Goal: Transaction & Acquisition: Purchase product/service

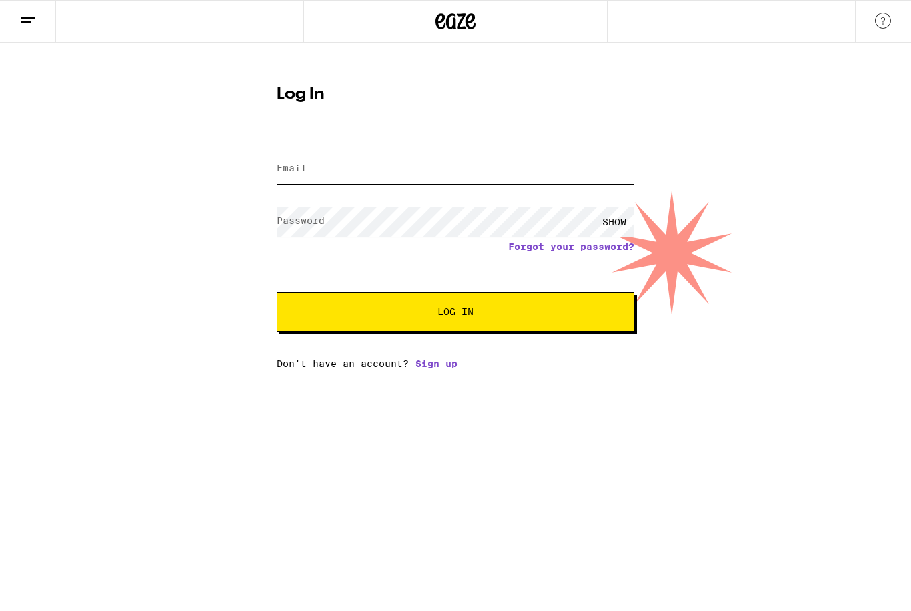
click at [378, 159] on input "Email" at bounding box center [455, 169] width 357 height 30
type input "[EMAIL_ADDRESS][DOMAIN_NAME]"
click at [455, 314] on button "Log In" at bounding box center [455, 312] width 357 height 40
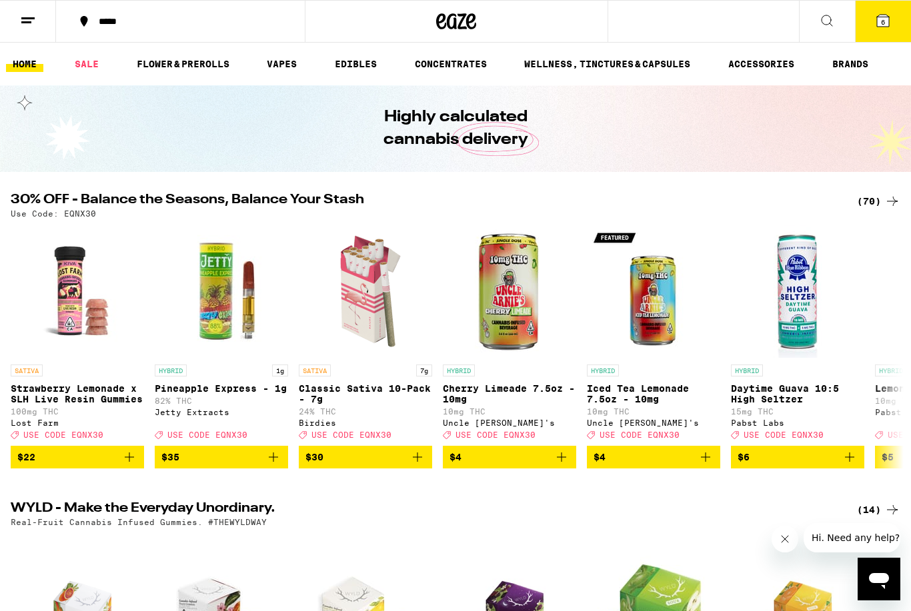
click at [377, 516] on h2 "WYLD - Make the Everyday Unordinary." at bounding box center [423, 510] width 824 height 16
click at [452, 527] on div "Real-Fruit Cannabis Infused Gummies. #THEWYLDWAY" at bounding box center [455, 522] width 889 height 9
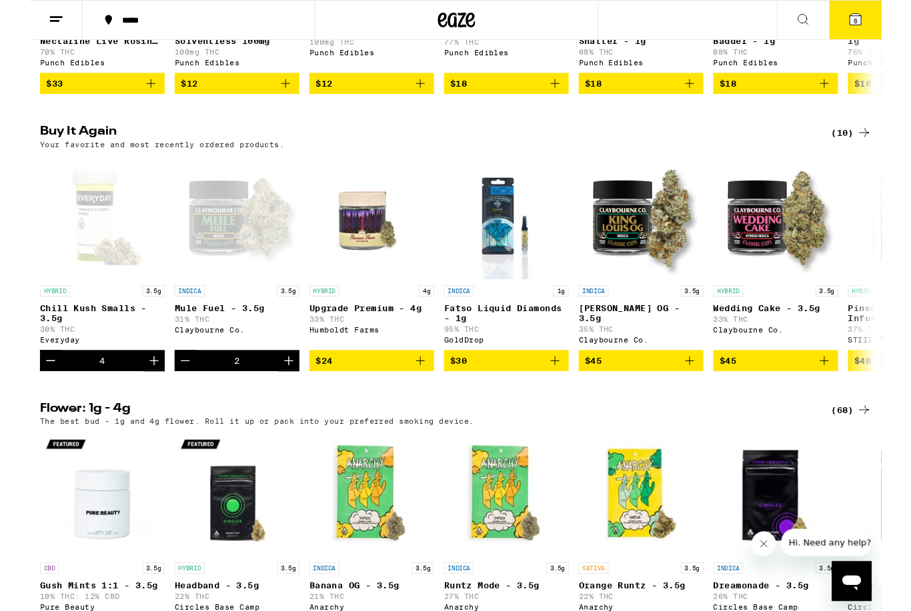
scroll to position [961, 0]
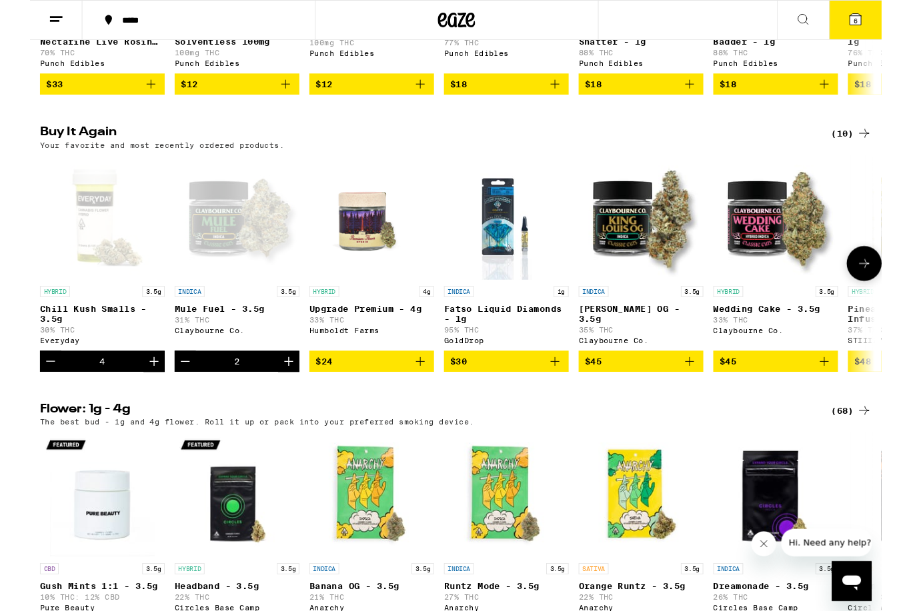
click at [84, 299] on div "Open page for Chill Kush Smalls - 3.5g from Everyday" at bounding box center [77, 232] width 133 height 133
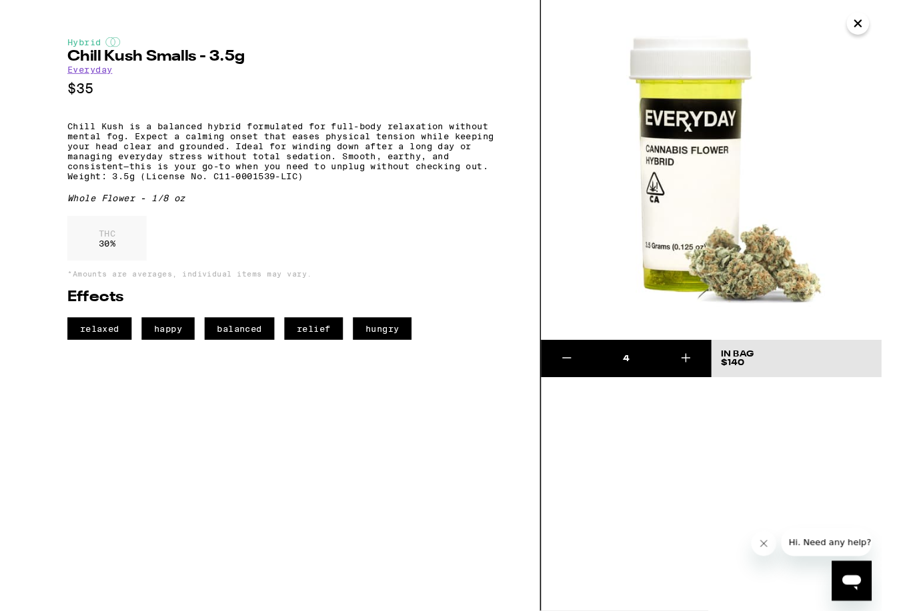
scroll to position [1287, 0]
click at [769, 545] on icon "Close message from company" at bounding box center [764, 544] width 11 height 11
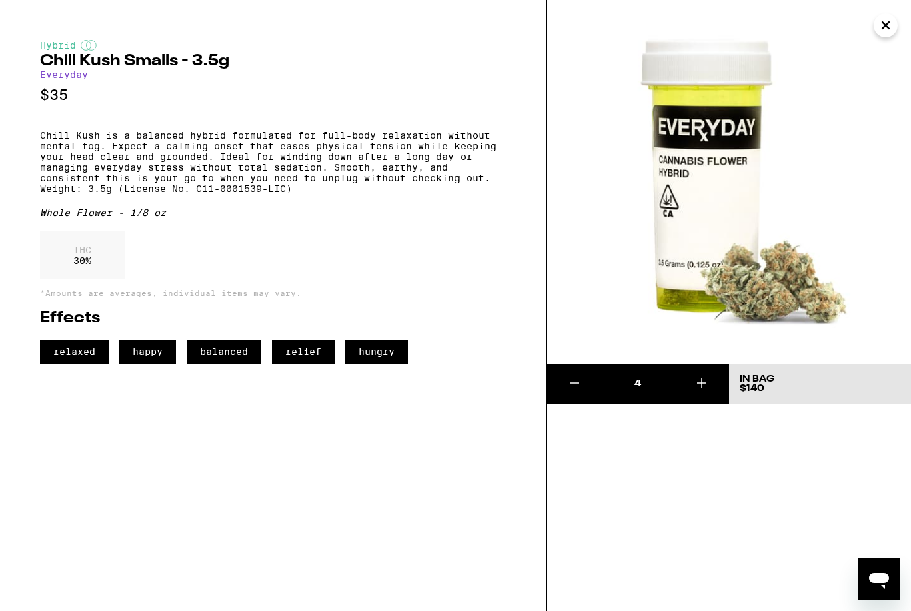
scroll to position [1623, 0]
click at [883, 27] on icon "Close" at bounding box center [885, 25] width 7 height 7
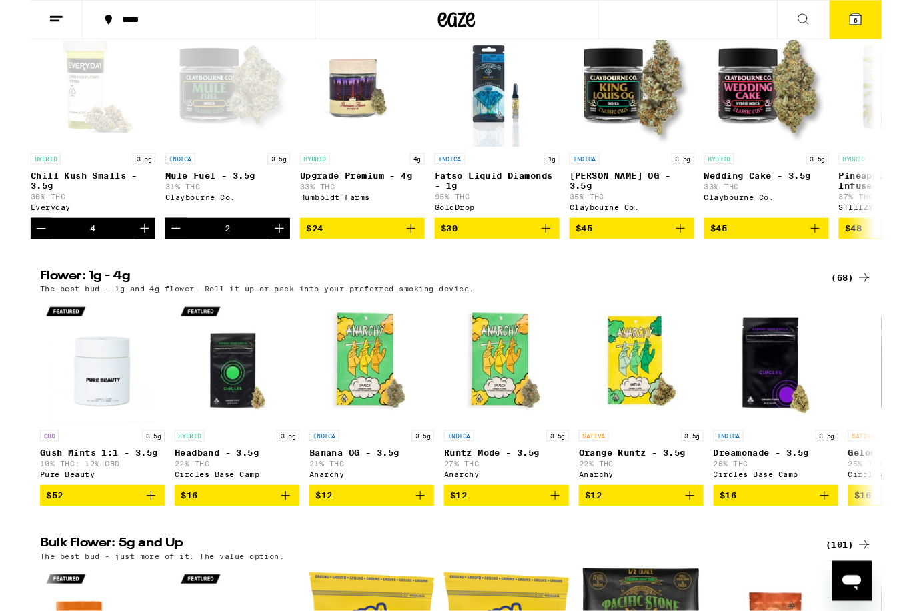
scroll to position [1105, 0]
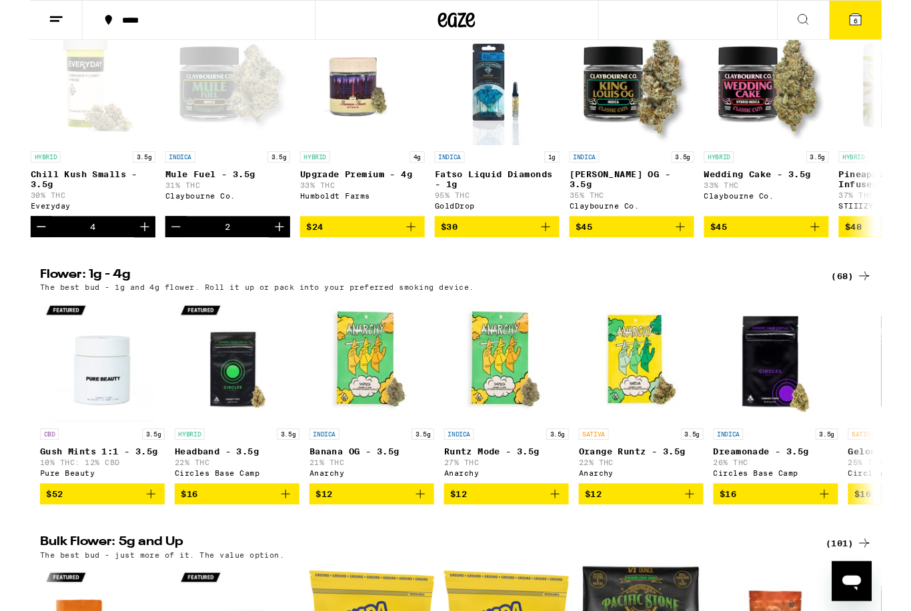
click at [207, 191] on p "Mule Fuel - 3.5g" at bounding box center [211, 186] width 133 height 11
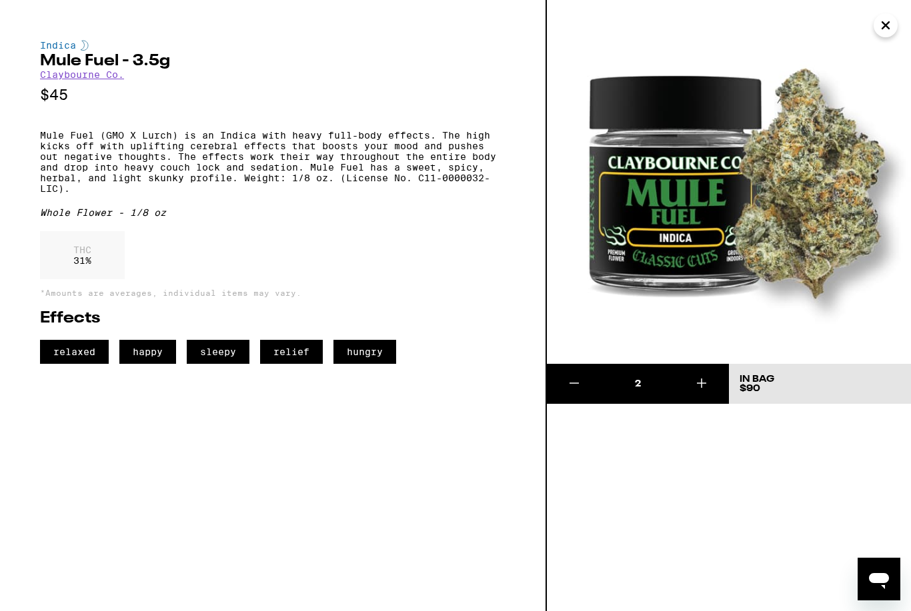
scroll to position [920, 0]
click at [895, 26] on button "Close" at bounding box center [885, 25] width 24 height 24
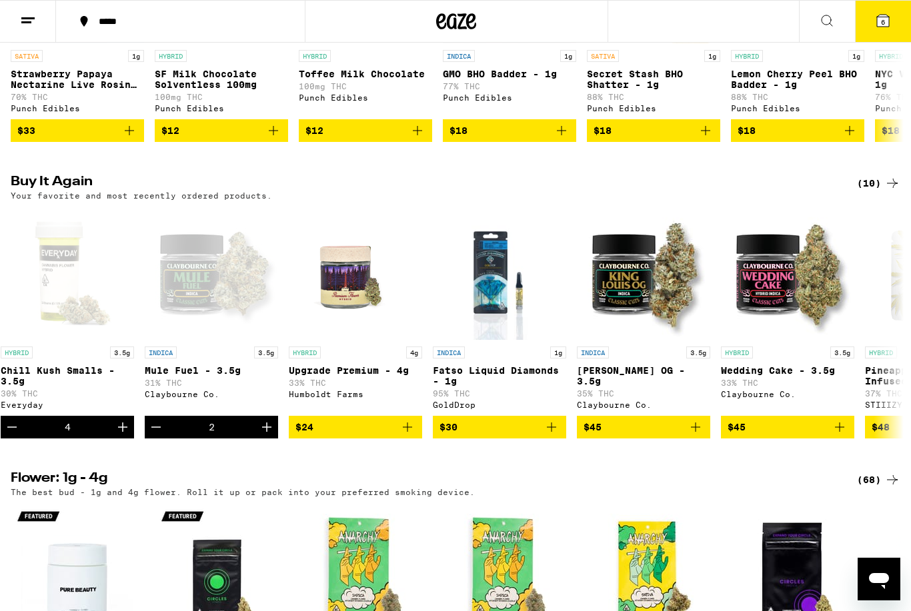
click at [889, 19] on icon at bounding box center [883, 21] width 16 height 16
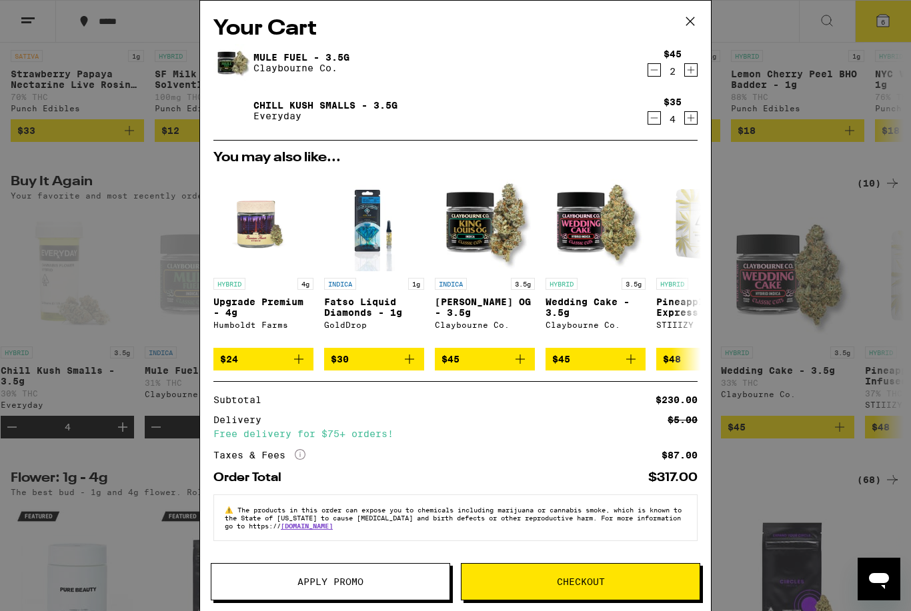
click at [134, 341] on div "Your Cart Mule Fuel - 3.5g [PERSON_NAME] Co. $45 2 Chill Kush Smalls - 3.5g Eve…" at bounding box center [455, 305] width 911 height 611
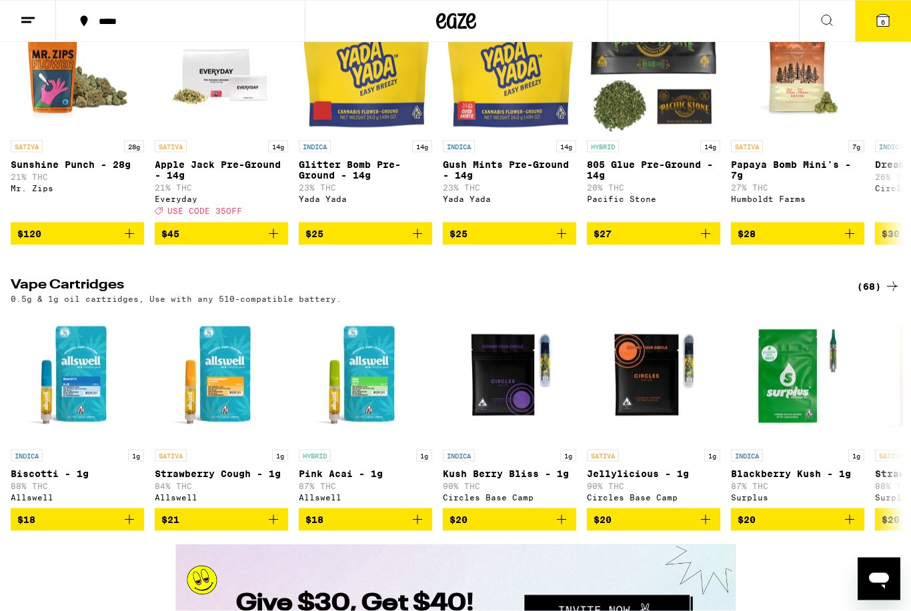
scroll to position [1643, 0]
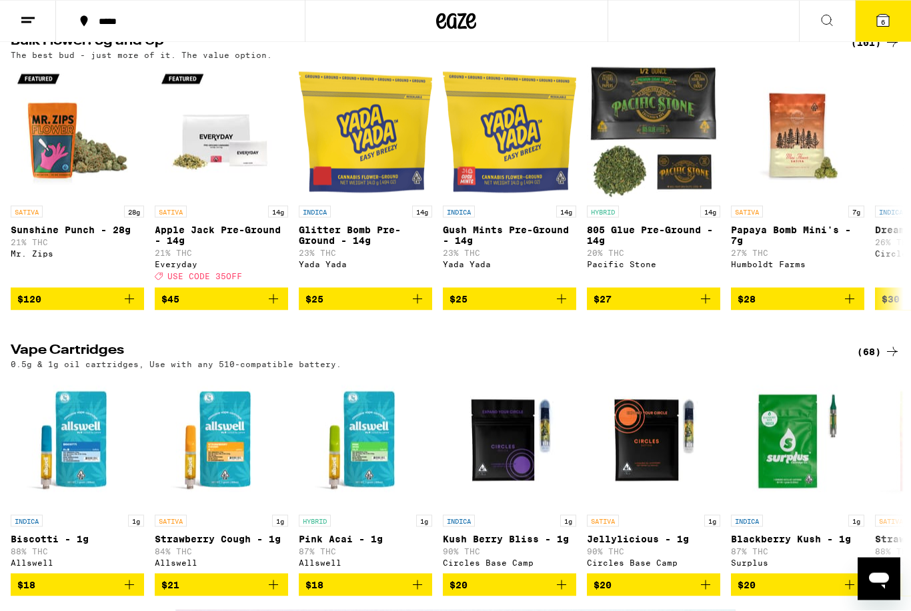
click at [892, 13] on button "6" at bounding box center [883, 21] width 56 height 41
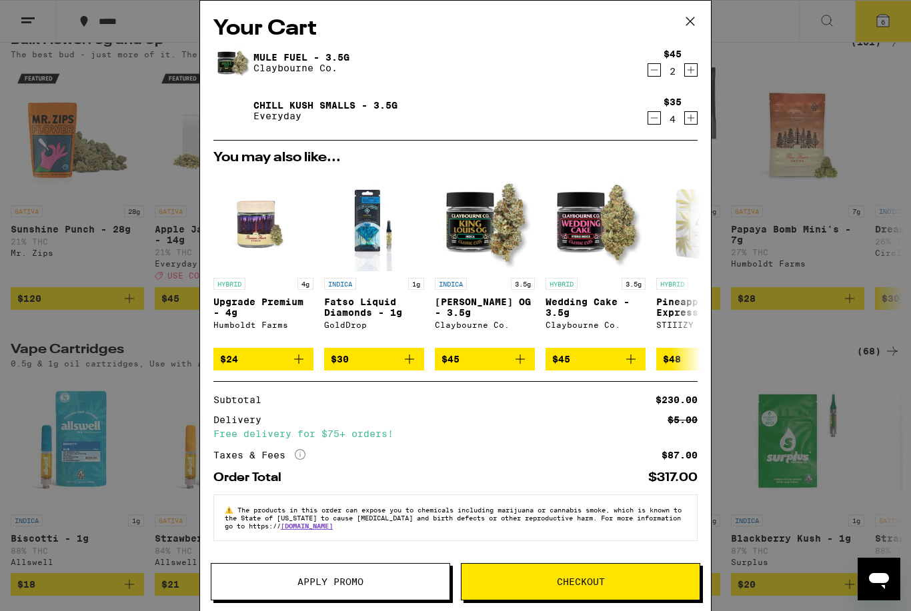
scroll to position [10, 0]
click at [605, 575] on button "Checkout" at bounding box center [580, 581] width 239 height 37
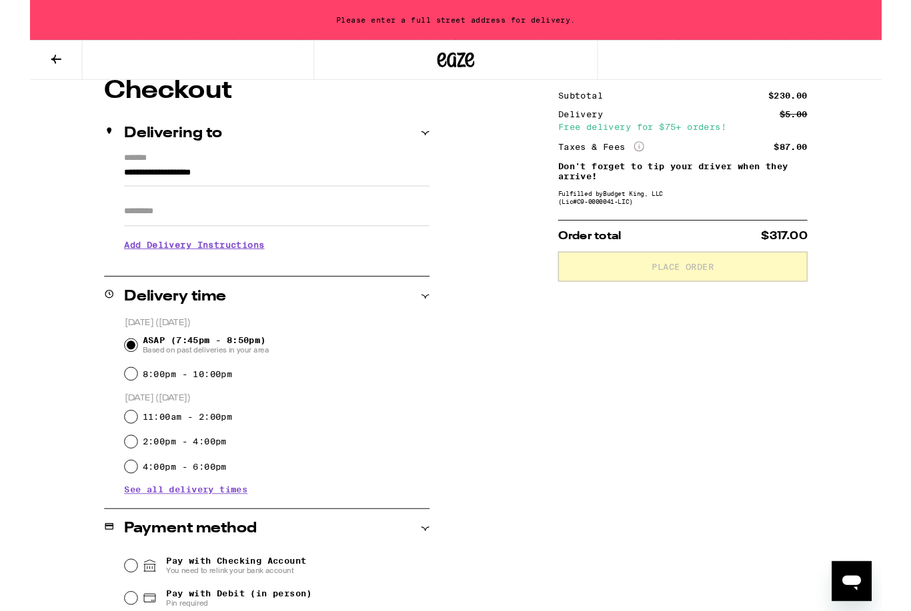
scroll to position [137, 0]
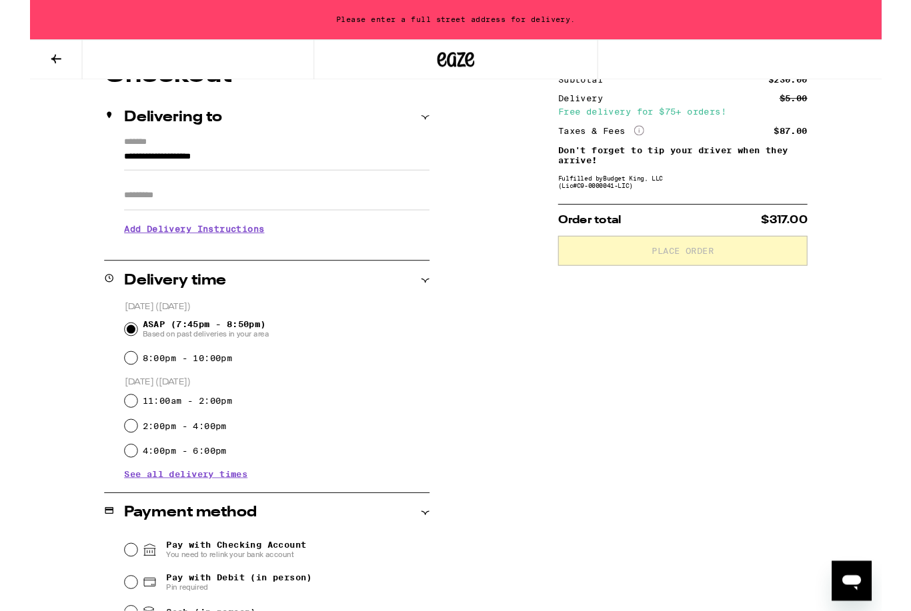
click at [103, 165] on input "**********" at bounding box center [264, 171] width 327 height 23
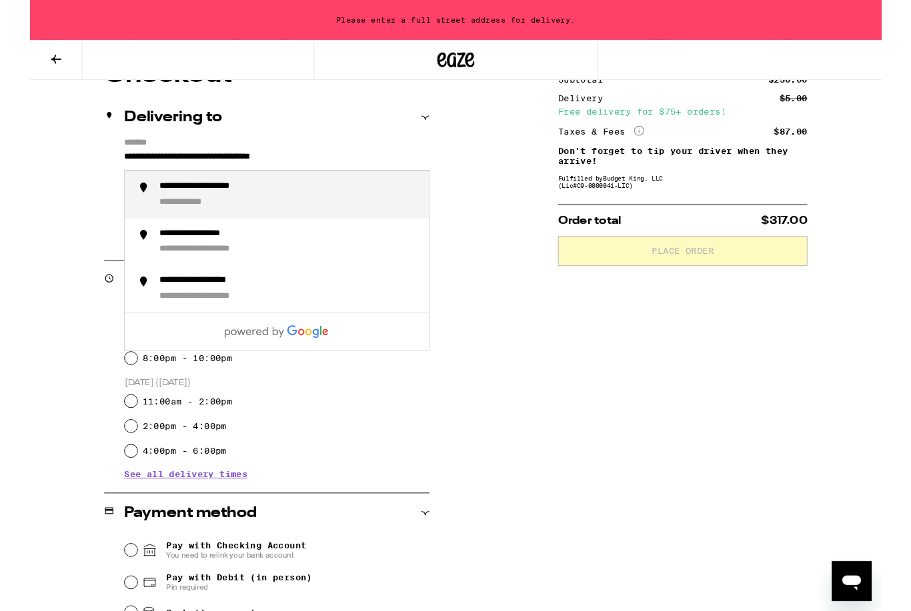
click at [200, 207] on div "**********" at bounding box center [205, 200] width 133 height 13
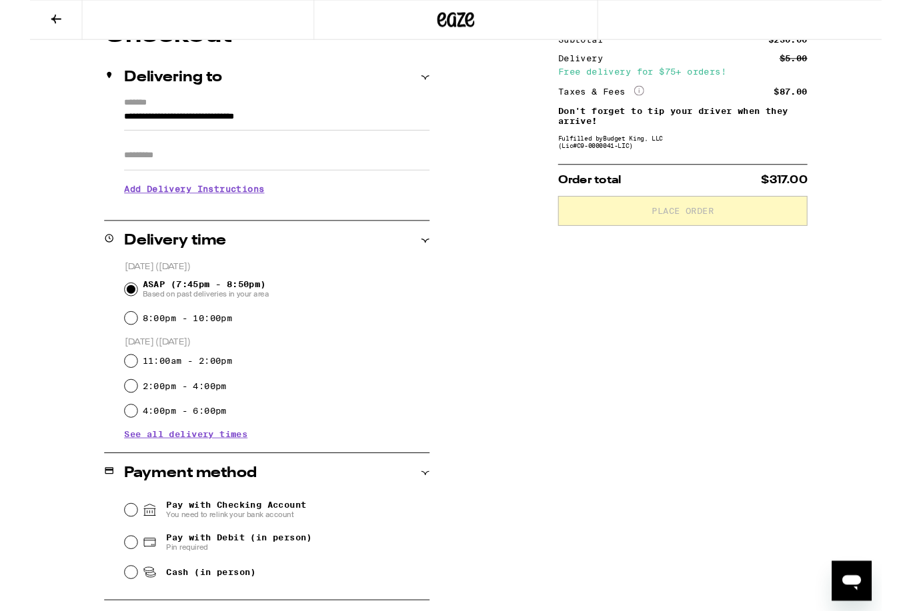
scroll to position [137, 0]
click at [342, 124] on input "**********" at bounding box center [264, 128] width 327 height 23
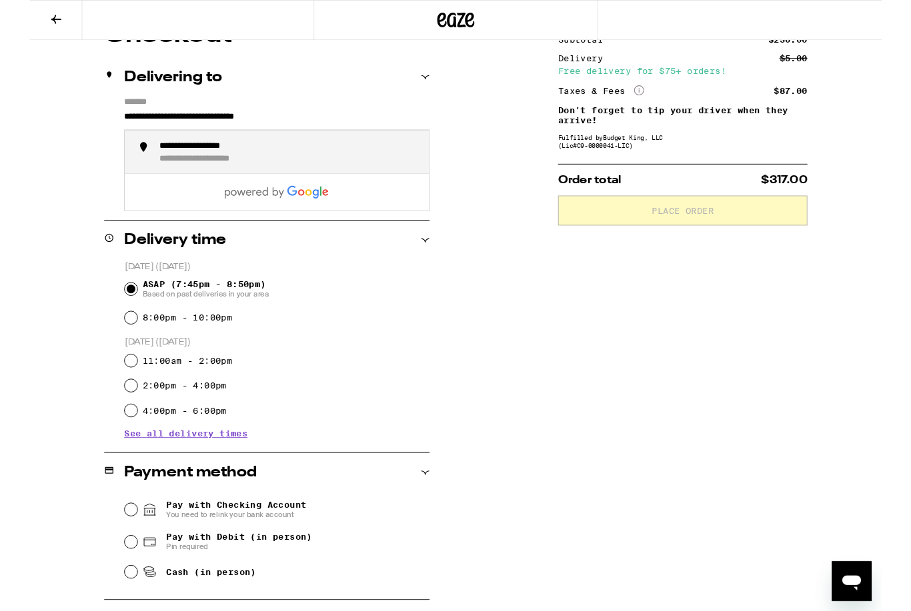
scroll to position [137, 0]
click at [343, 117] on input "**********" at bounding box center [264, 128] width 327 height 23
click at [227, 167] on div "**********" at bounding box center [277, 165] width 277 height 29
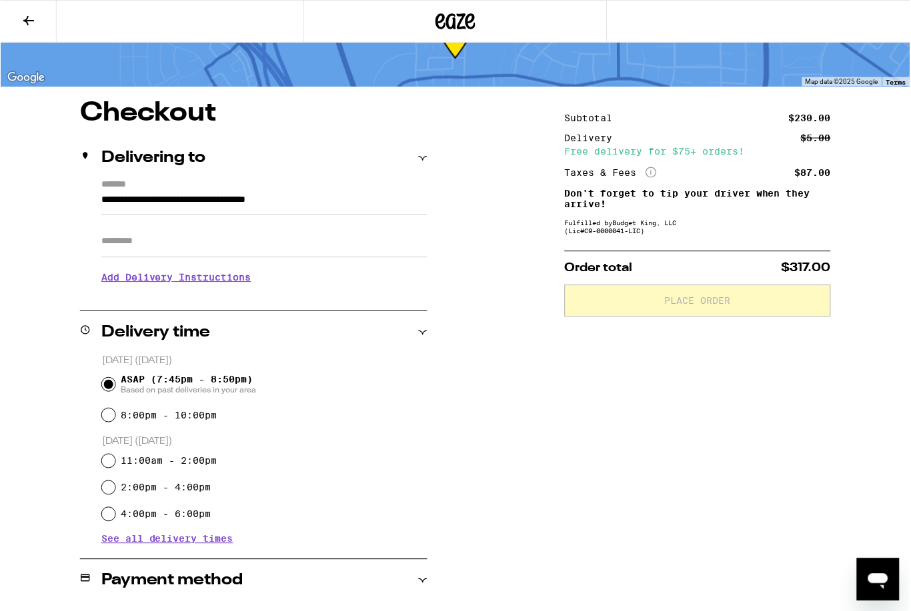
scroll to position [0, 0]
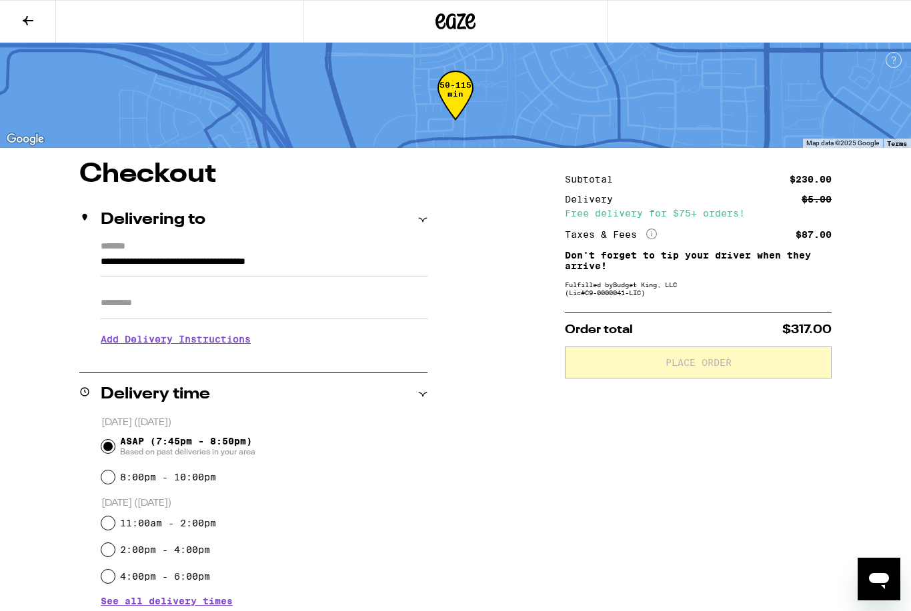
click at [371, 259] on input "**********" at bounding box center [264, 265] width 327 height 23
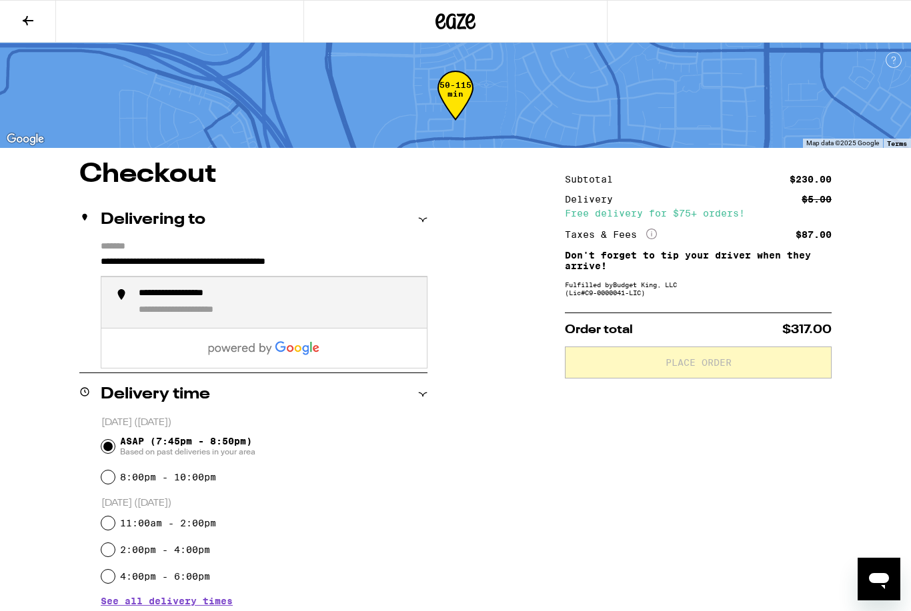
type input "**********"
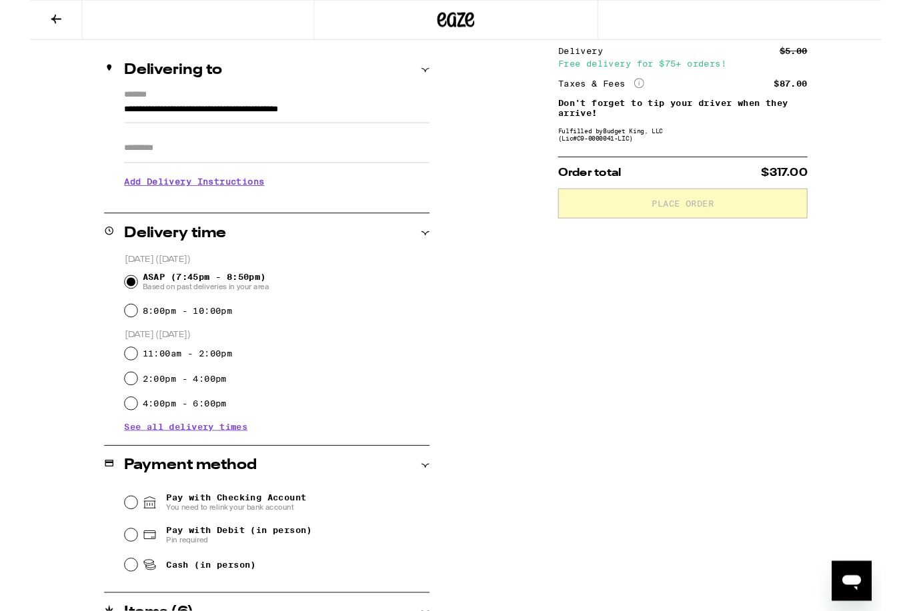
scroll to position [265, 0]
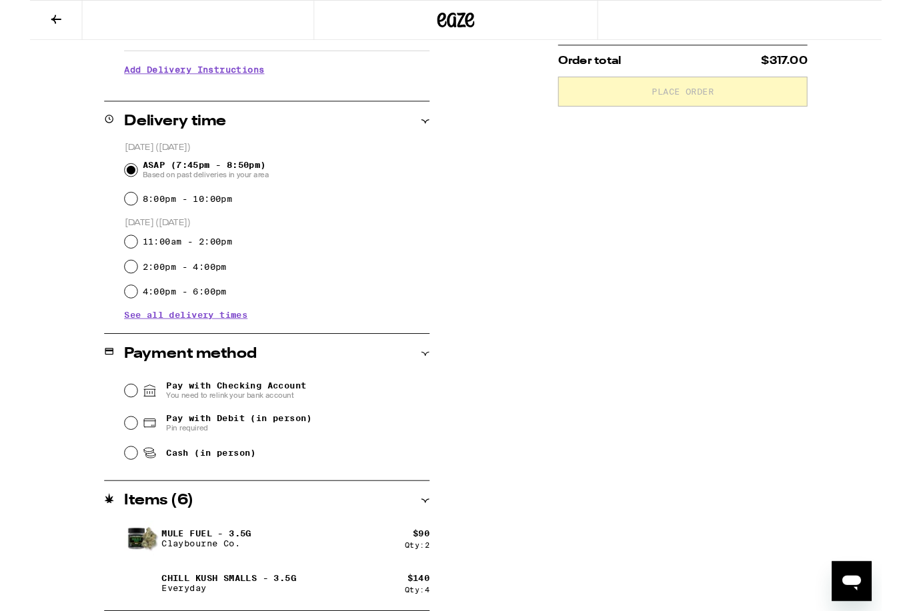
click at [113, 455] on input "Pay with Debit (in person) Pin required" at bounding box center [107, 452] width 13 height 13
radio input "true"
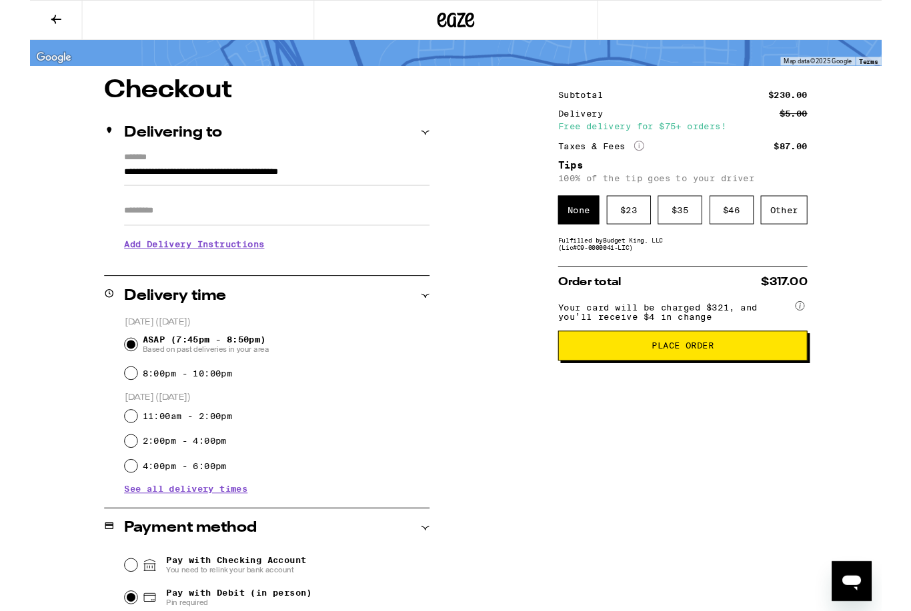
scroll to position [69, 0]
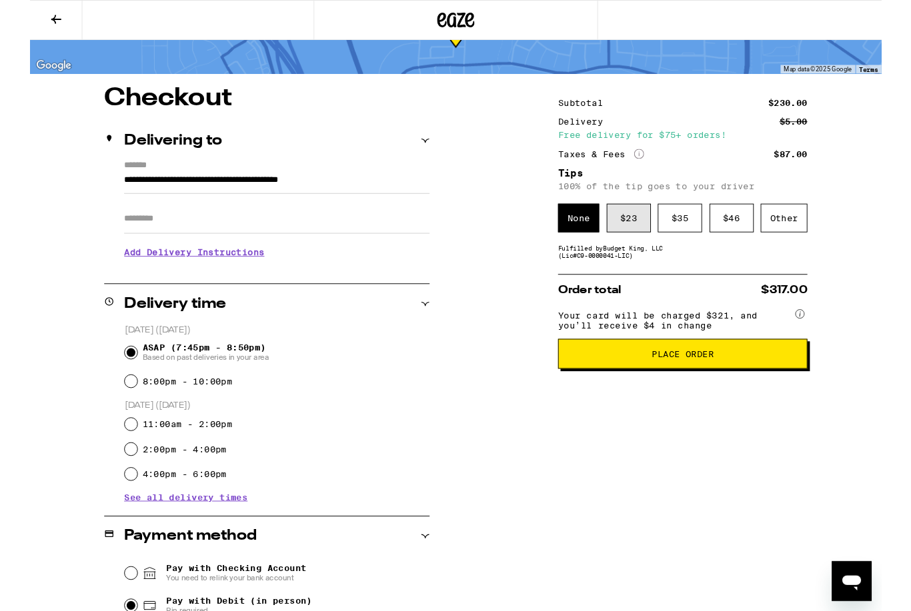
click at [653, 240] on div "$ 23" at bounding box center [640, 233] width 47 height 31
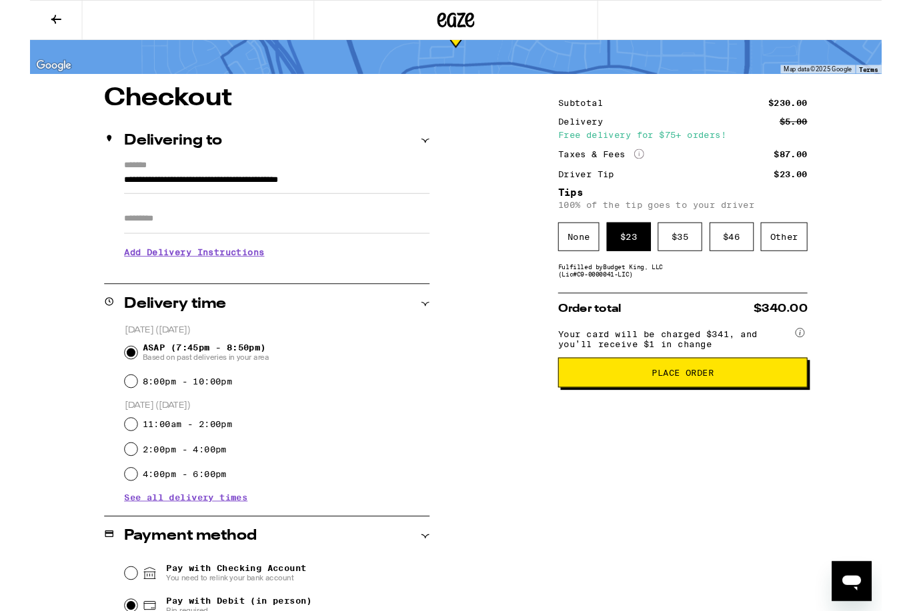
click at [729, 403] on span "Place Order" at bounding box center [698, 398] width 66 height 9
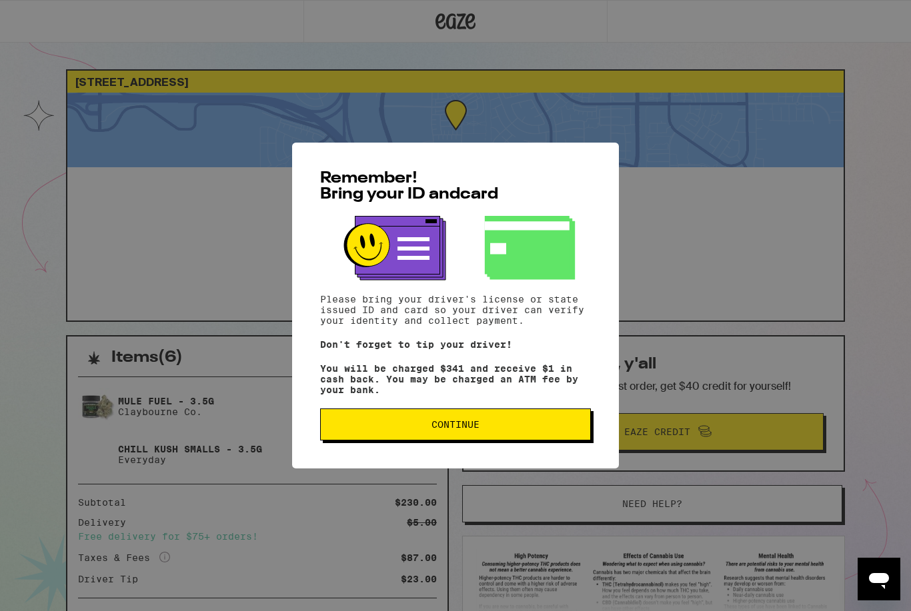
click at [464, 429] on span "Continue" at bounding box center [455, 424] width 48 height 9
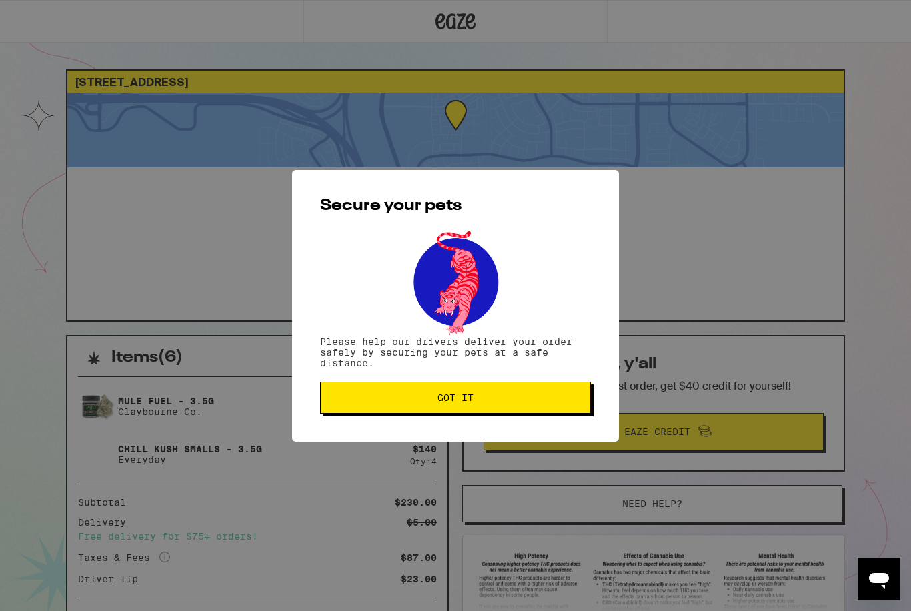
click at [480, 403] on span "Got it" at bounding box center [455, 397] width 248 height 9
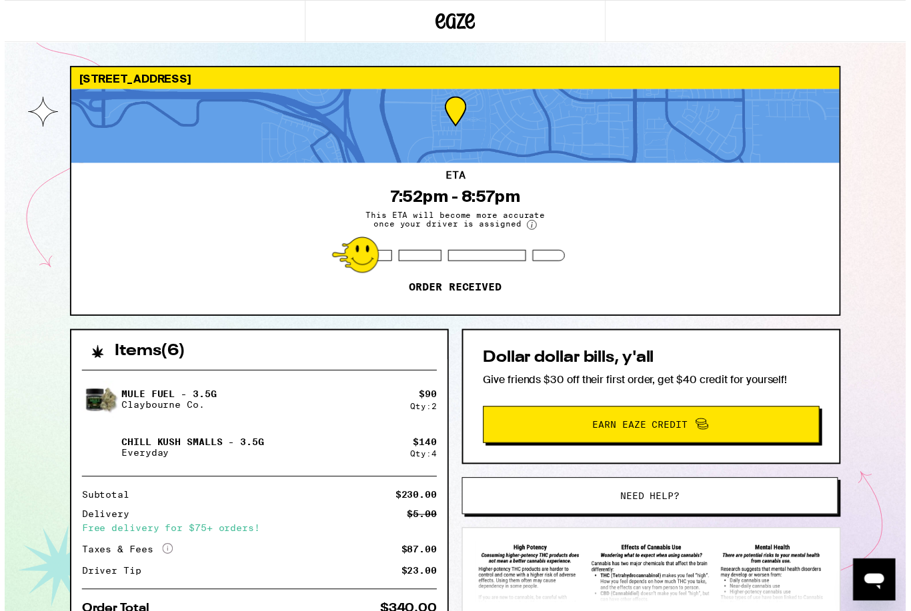
scroll to position [102, 0]
